Goal: Transaction & Acquisition: Download file/media

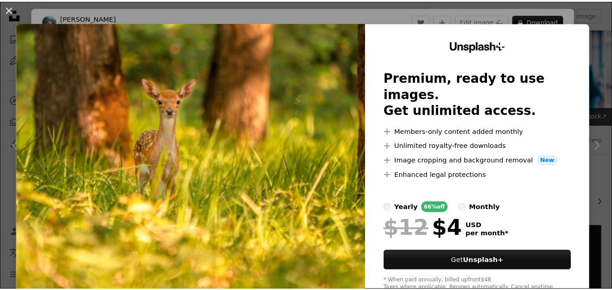
scroll to position [724, 0]
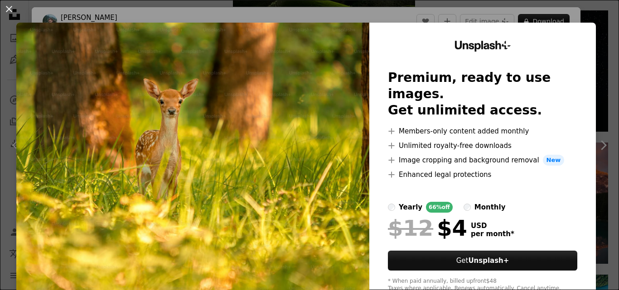
click at [158, 91] on img at bounding box center [192, 167] width 353 height 288
click at [5, 6] on button "An X shape" at bounding box center [9, 9] width 11 height 11
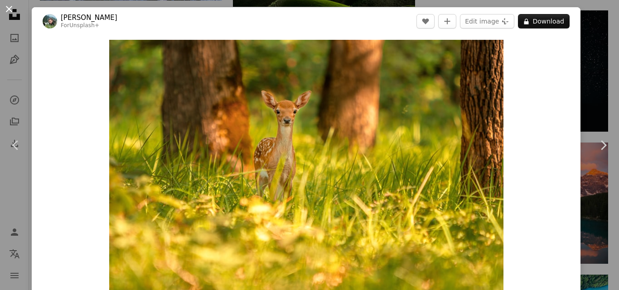
click at [10, 10] on button "An X shape" at bounding box center [9, 9] width 11 height 11
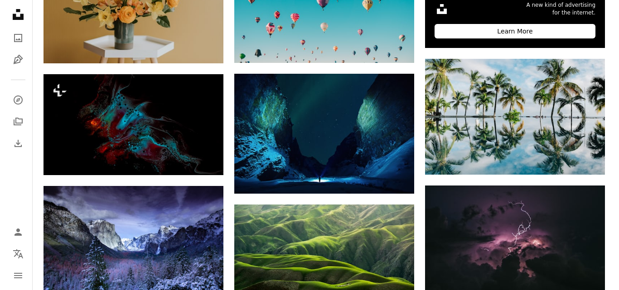
scroll to position [408, 0]
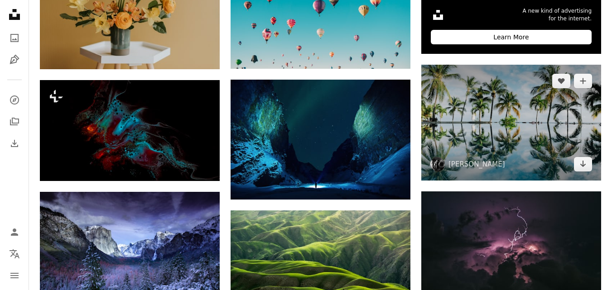
click at [526, 128] on img at bounding box center [511, 123] width 180 height 116
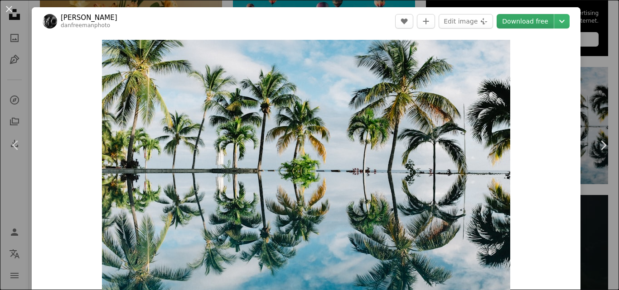
click at [519, 18] on link "Download free" at bounding box center [524, 21] width 57 height 14
